Goal: Task Accomplishment & Management: Manage account settings

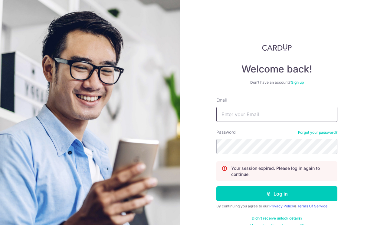
click at [245, 114] on input "Email" at bounding box center [276, 114] width 121 height 15
type input "[EMAIL_ADDRESS][DOMAIN_NAME]"
click at [216, 186] on button "Log in" at bounding box center [276, 193] width 121 height 15
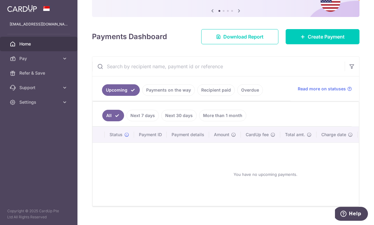
scroll to position [71, 0]
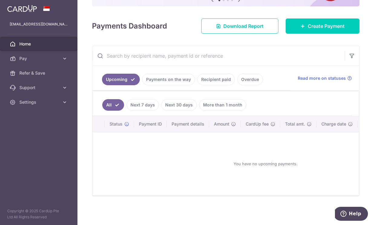
click at [211, 80] on link "Recipient paid" at bounding box center [216, 80] width 38 height 12
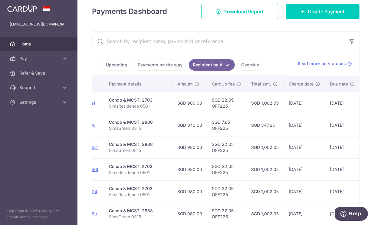
scroll to position [0, 85]
